Goal: Transaction & Acquisition: Purchase product/service

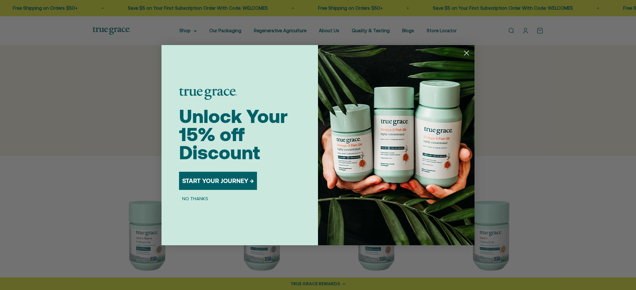
click at [470, 52] on circle "Close dialog" at bounding box center [466, 53] width 10 height 10
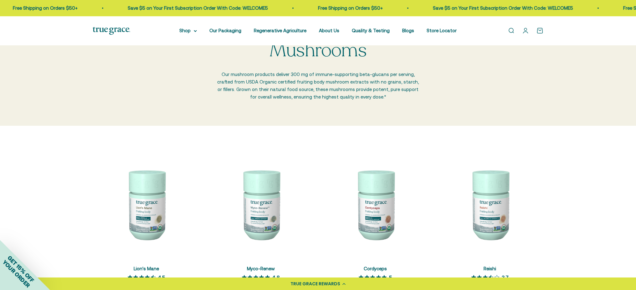
scroll to position [30, 0]
click at [368, 32] on link "Quality & Testing" at bounding box center [371, 30] width 38 height 5
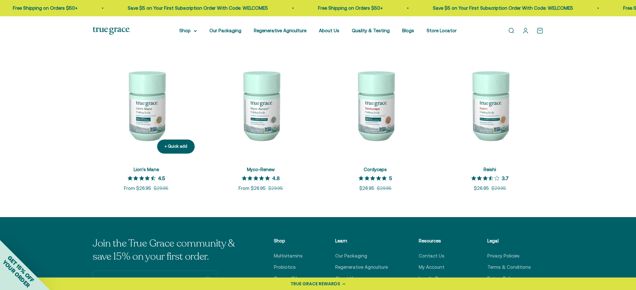
click at [145, 168] on link "Lion's Mane" at bounding box center [146, 169] width 25 height 5
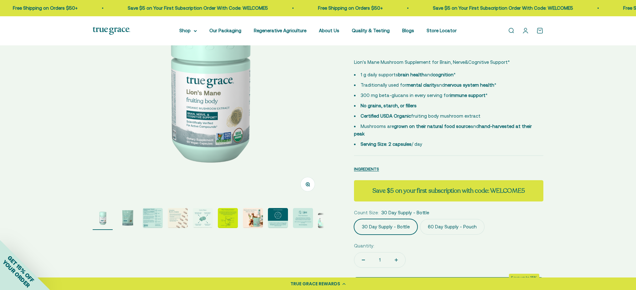
scroll to position [99, 0]
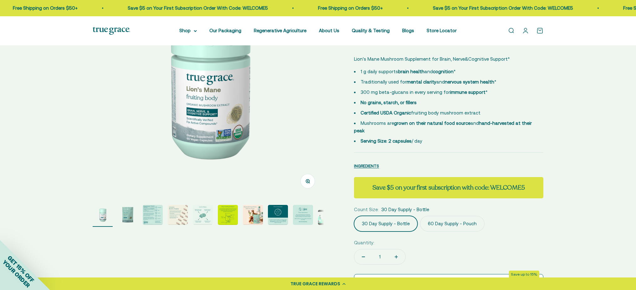
click at [129, 215] on img "Go to item 2" at bounding box center [128, 215] width 20 height 20
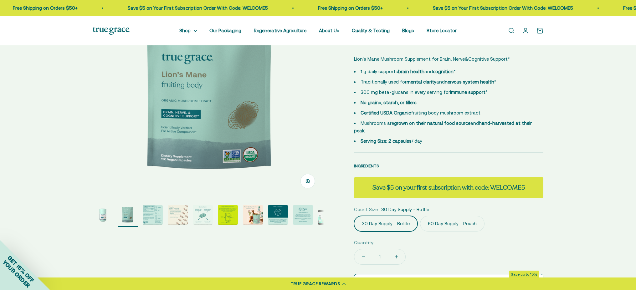
click at [145, 215] on img "Go to item 3" at bounding box center [153, 215] width 20 height 20
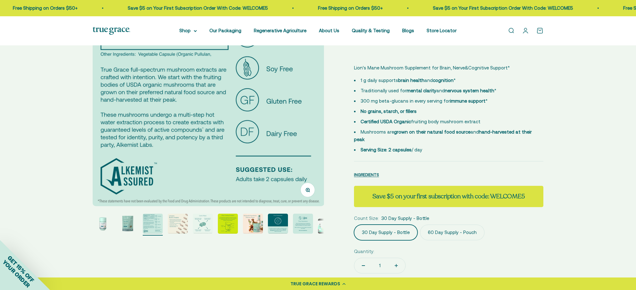
scroll to position [92, 0]
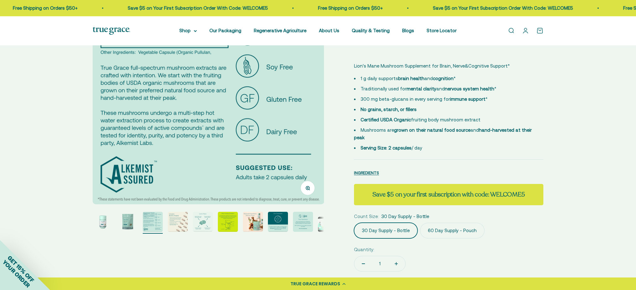
click at [171, 220] on img "Go to item 4" at bounding box center [178, 222] width 20 height 20
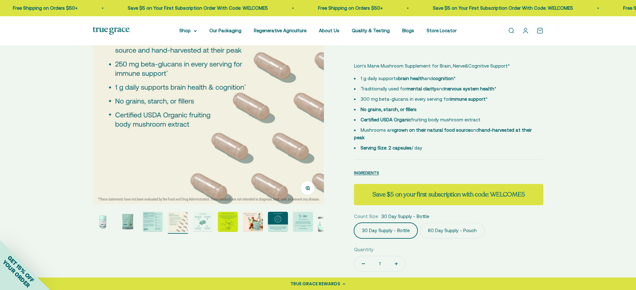
click at [195, 220] on img "Go to item 5" at bounding box center [203, 222] width 20 height 20
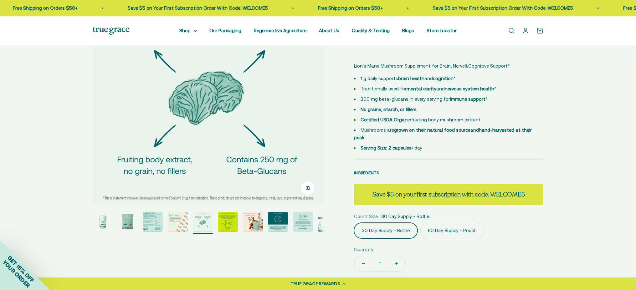
click at [233, 222] on img "Go to item 6" at bounding box center [228, 222] width 20 height 20
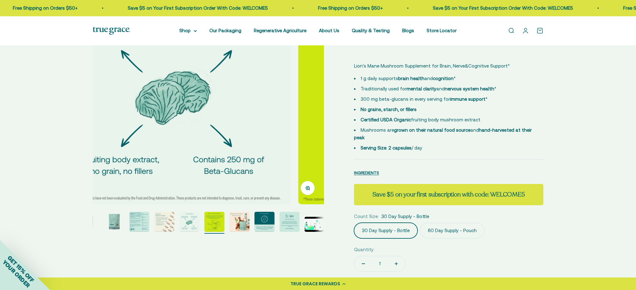
scroll to position [0, 14]
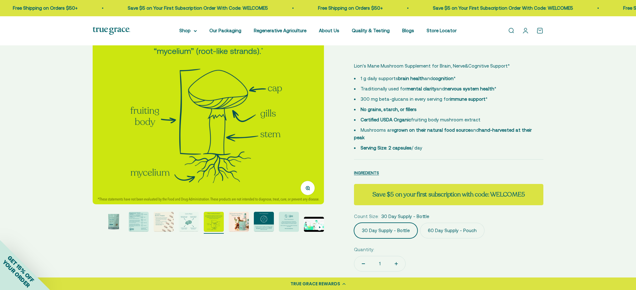
click at [243, 223] on img "Go to item 7" at bounding box center [239, 222] width 20 height 20
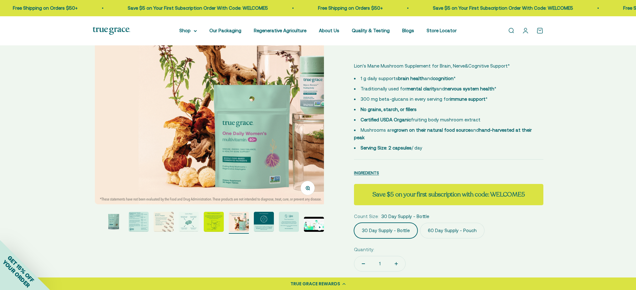
scroll to position [0, 1432]
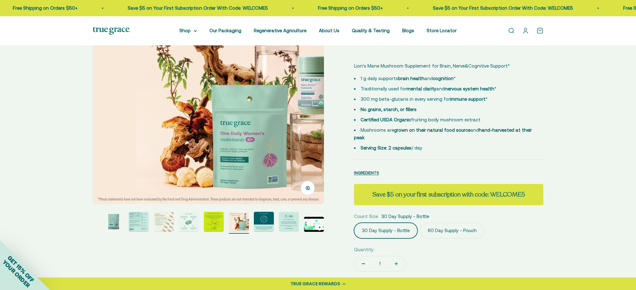
click at [190, 221] on img "Go to item 5" at bounding box center [189, 222] width 20 height 20
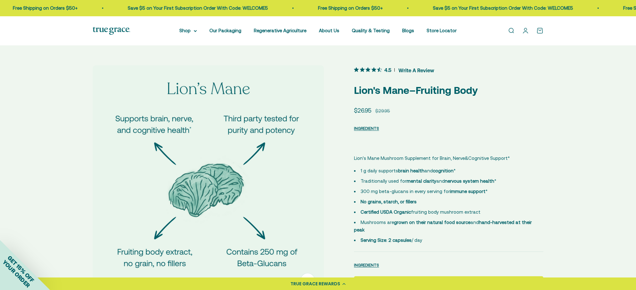
scroll to position [1, 0]
